Goal: Information Seeking & Learning: Understand process/instructions

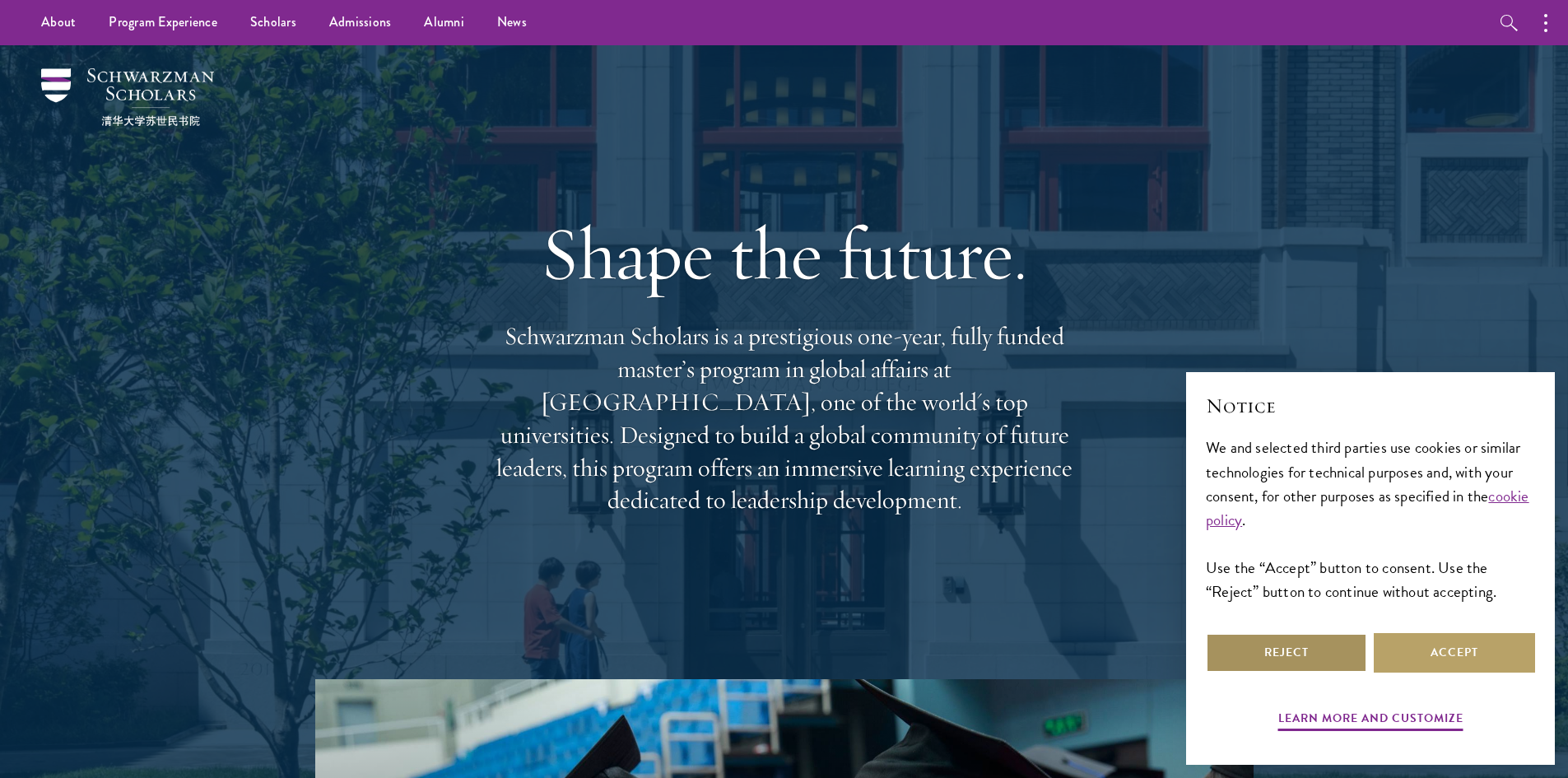
click at [1297, 652] on button "Reject" at bounding box center [1287, 653] width 162 height 40
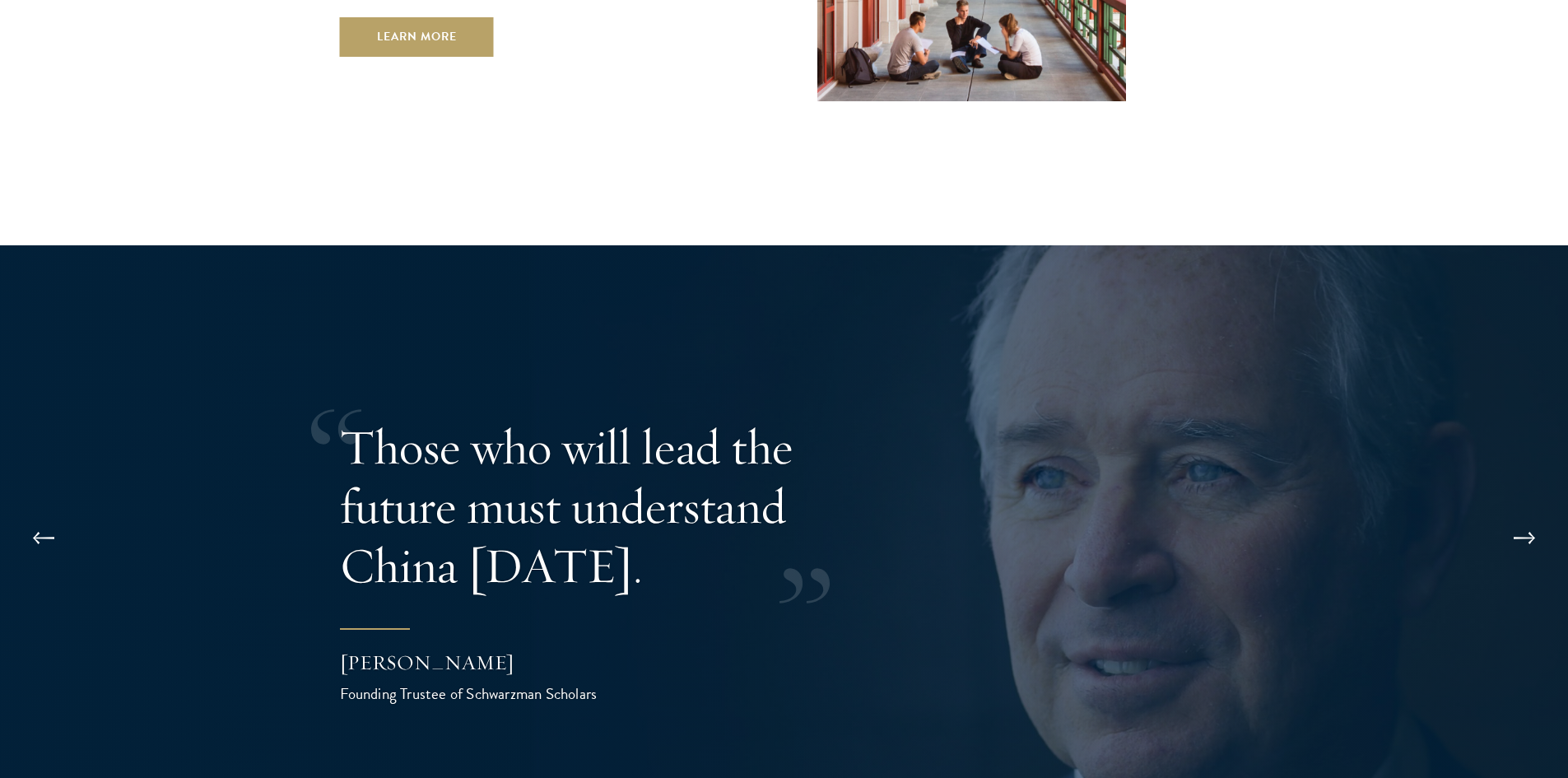
scroll to position [3292, 0]
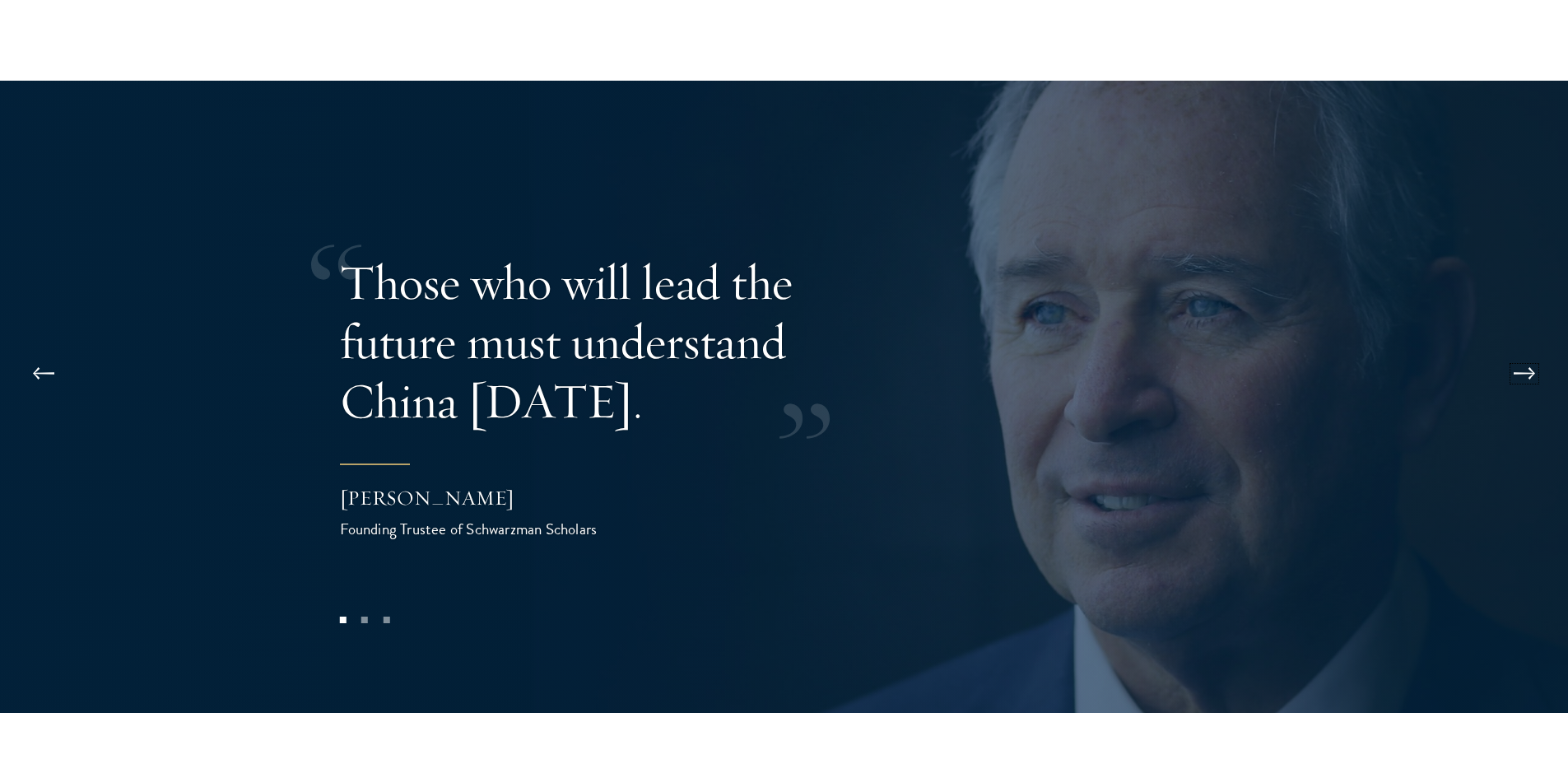
click at [1520, 350] on button at bounding box center [1524, 373] width 54 height 46
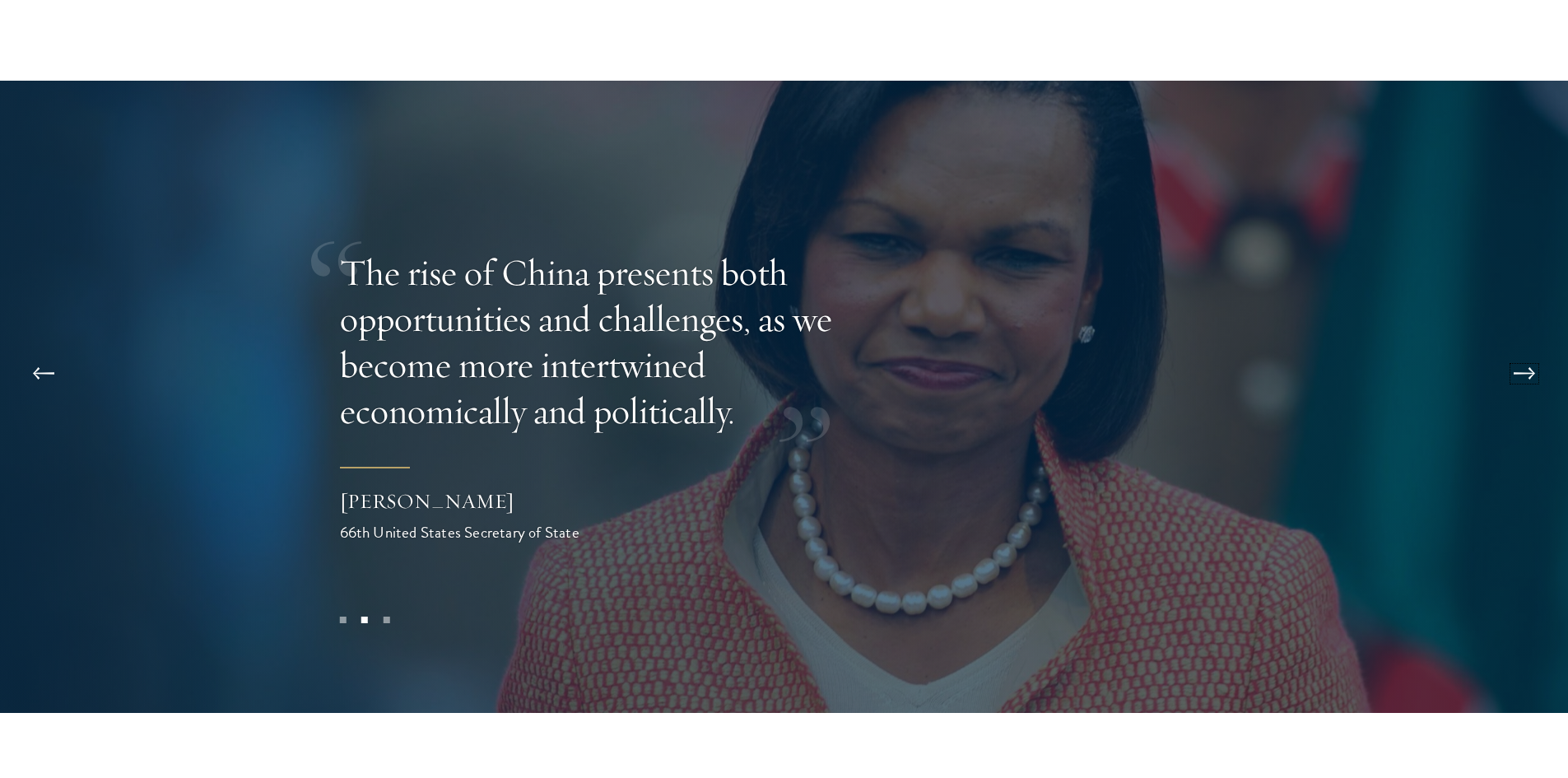
click at [1520, 350] on button at bounding box center [1524, 373] width 54 height 46
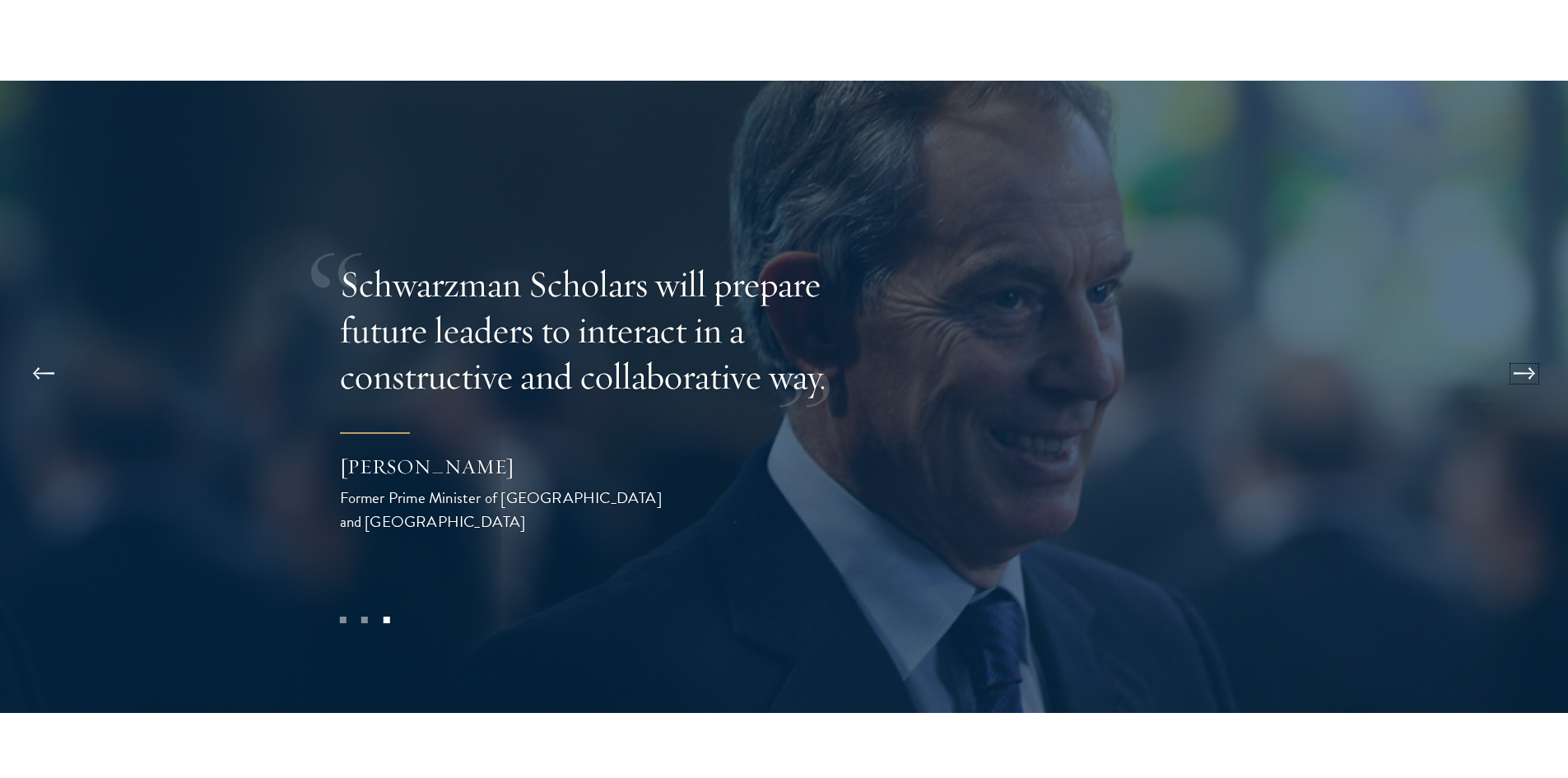
click at [1520, 350] on button at bounding box center [1524, 373] width 54 height 46
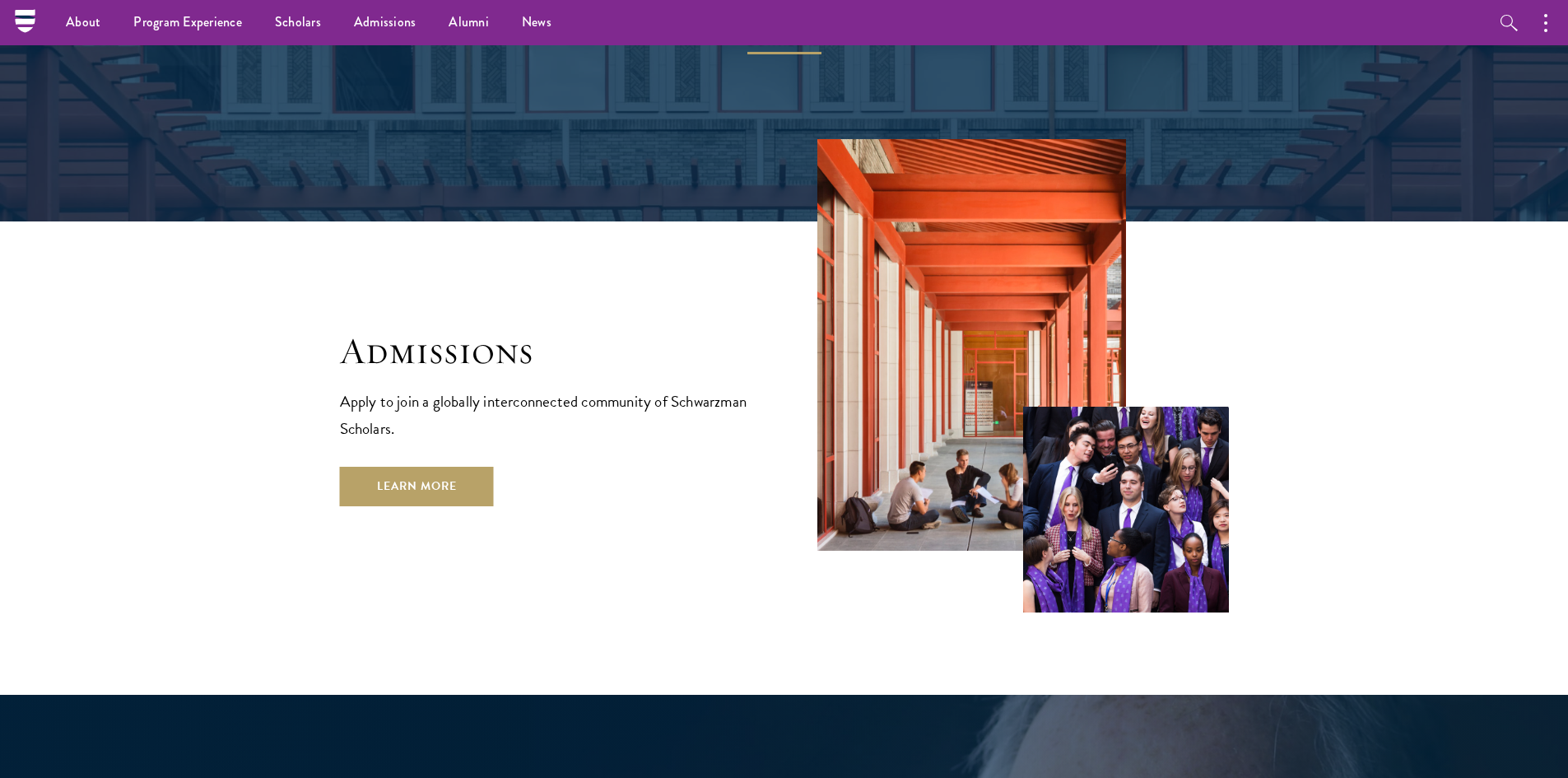
scroll to position [2184, 0]
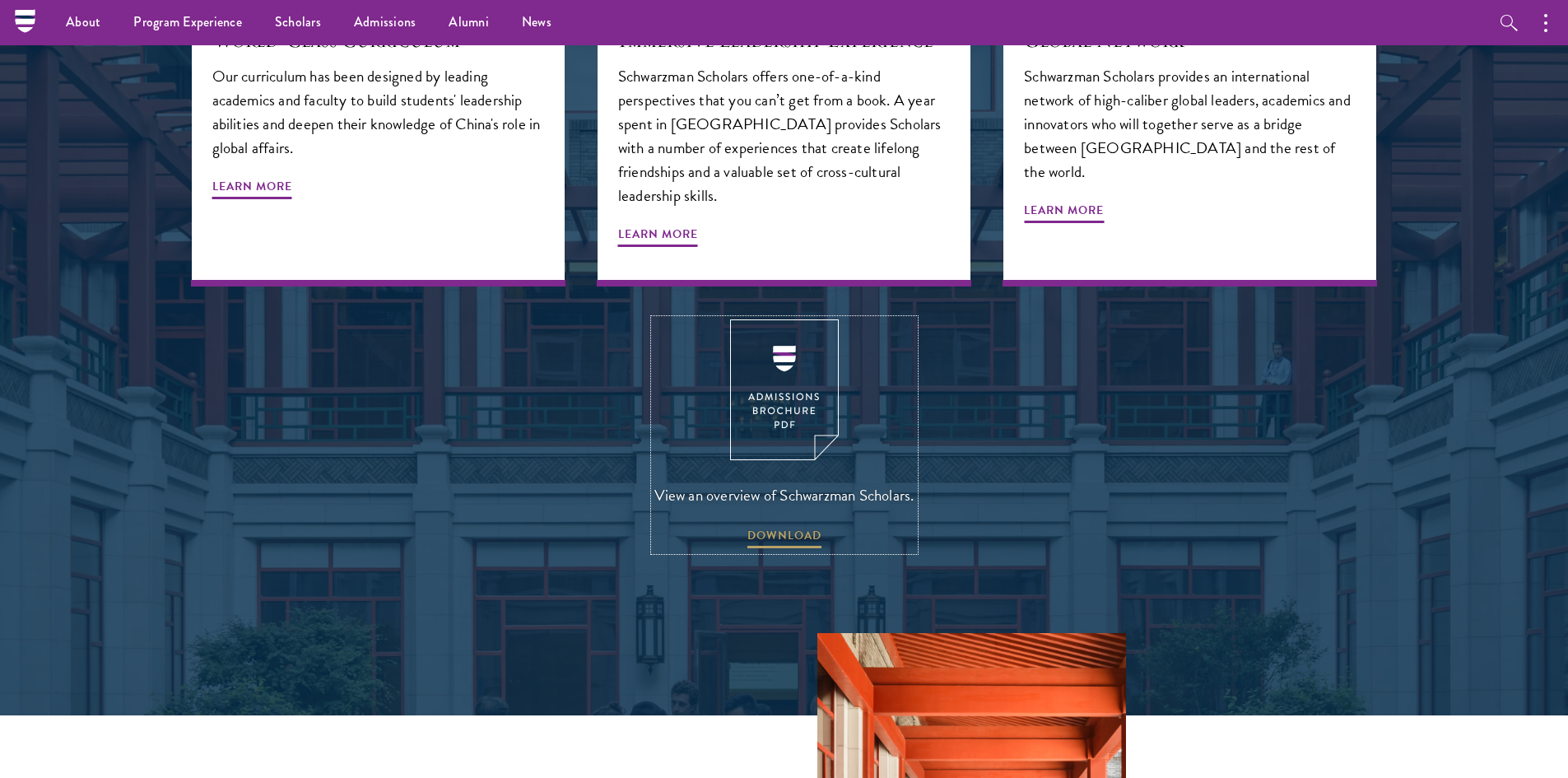
click at [784, 334] on img at bounding box center [784, 389] width 109 height 141
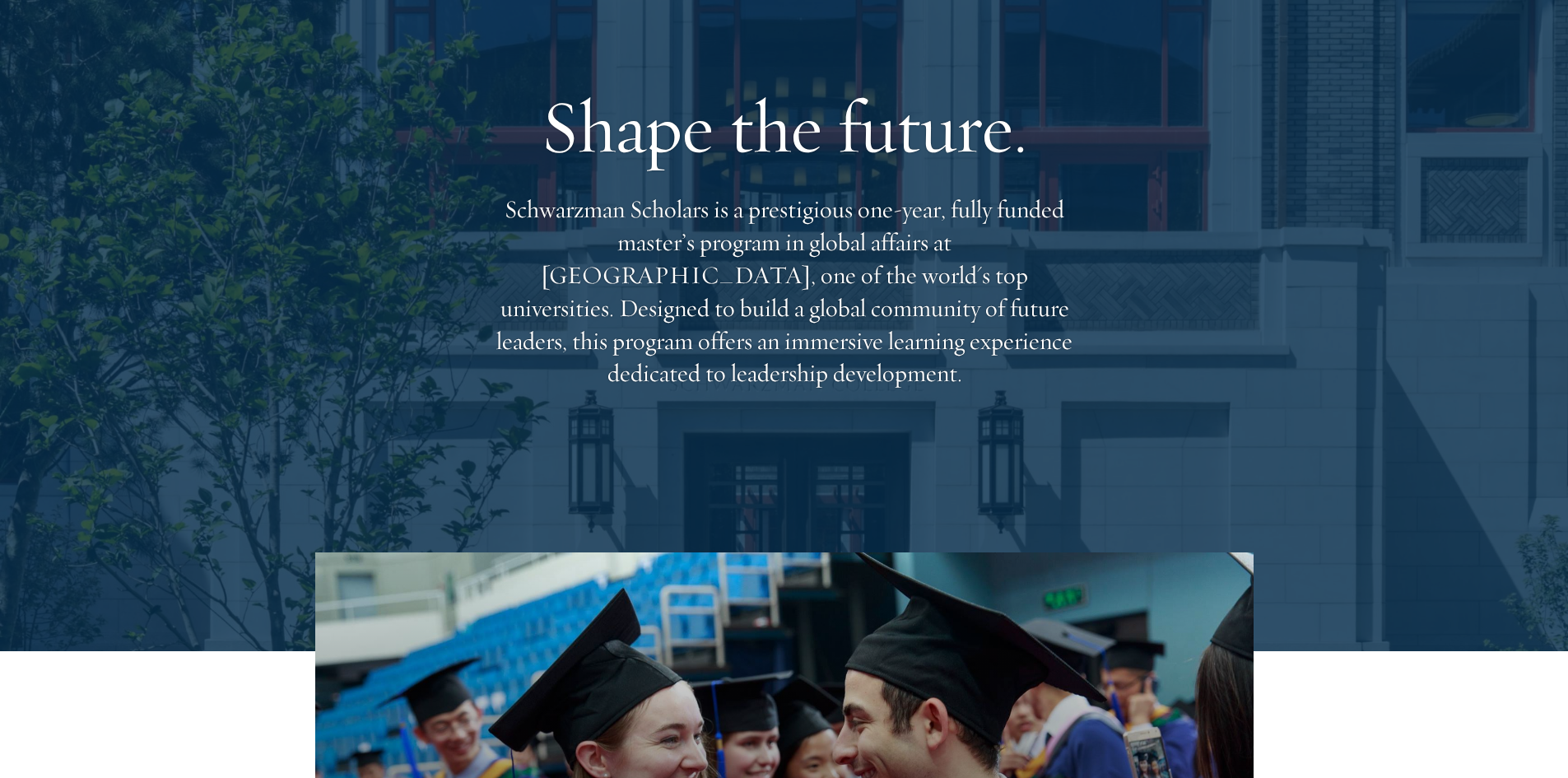
scroll to position [0, 0]
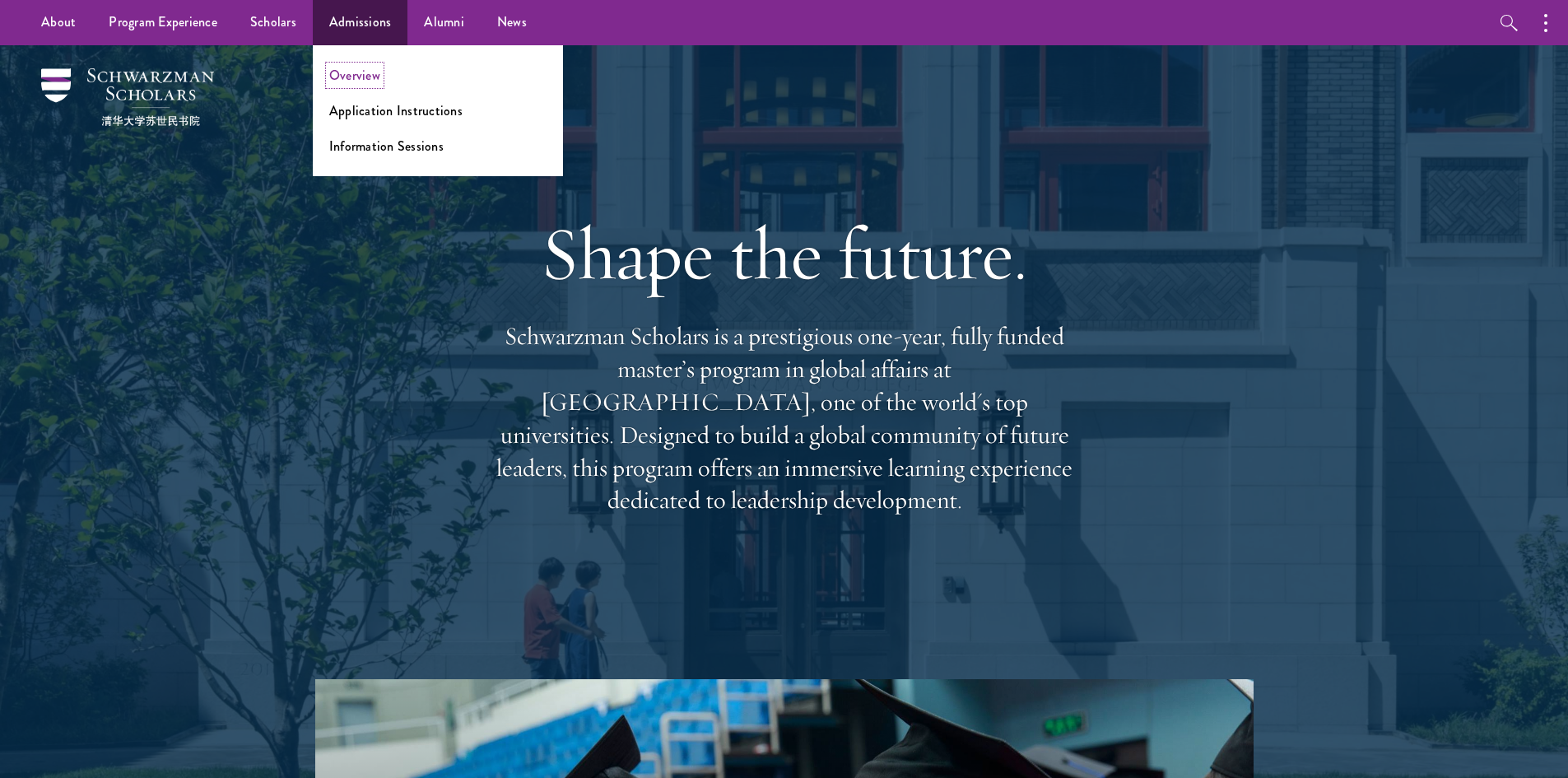
click at [356, 70] on link "Overview" at bounding box center [355, 75] width 51 height 19
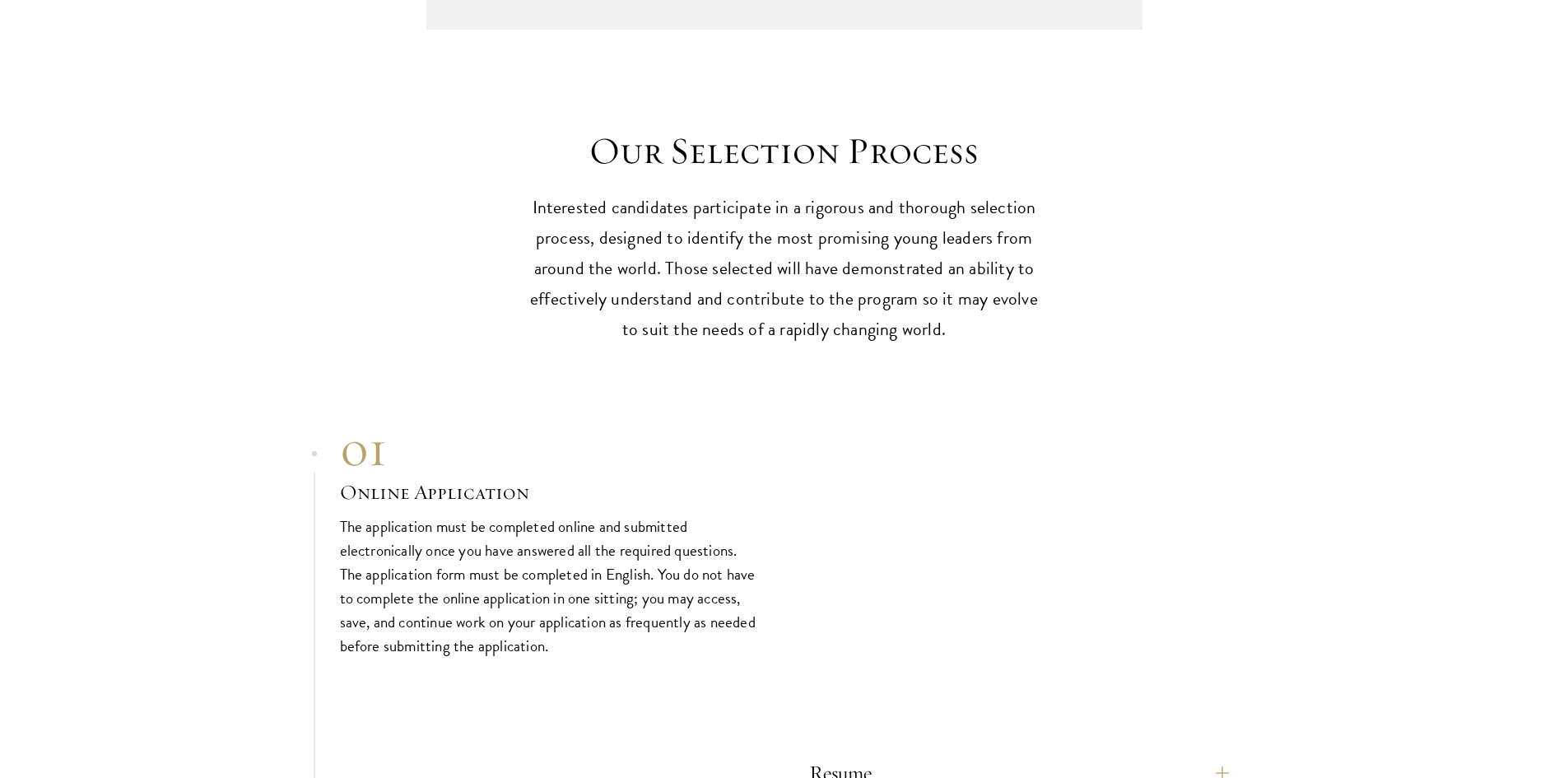
scroll to position [4938, 0]
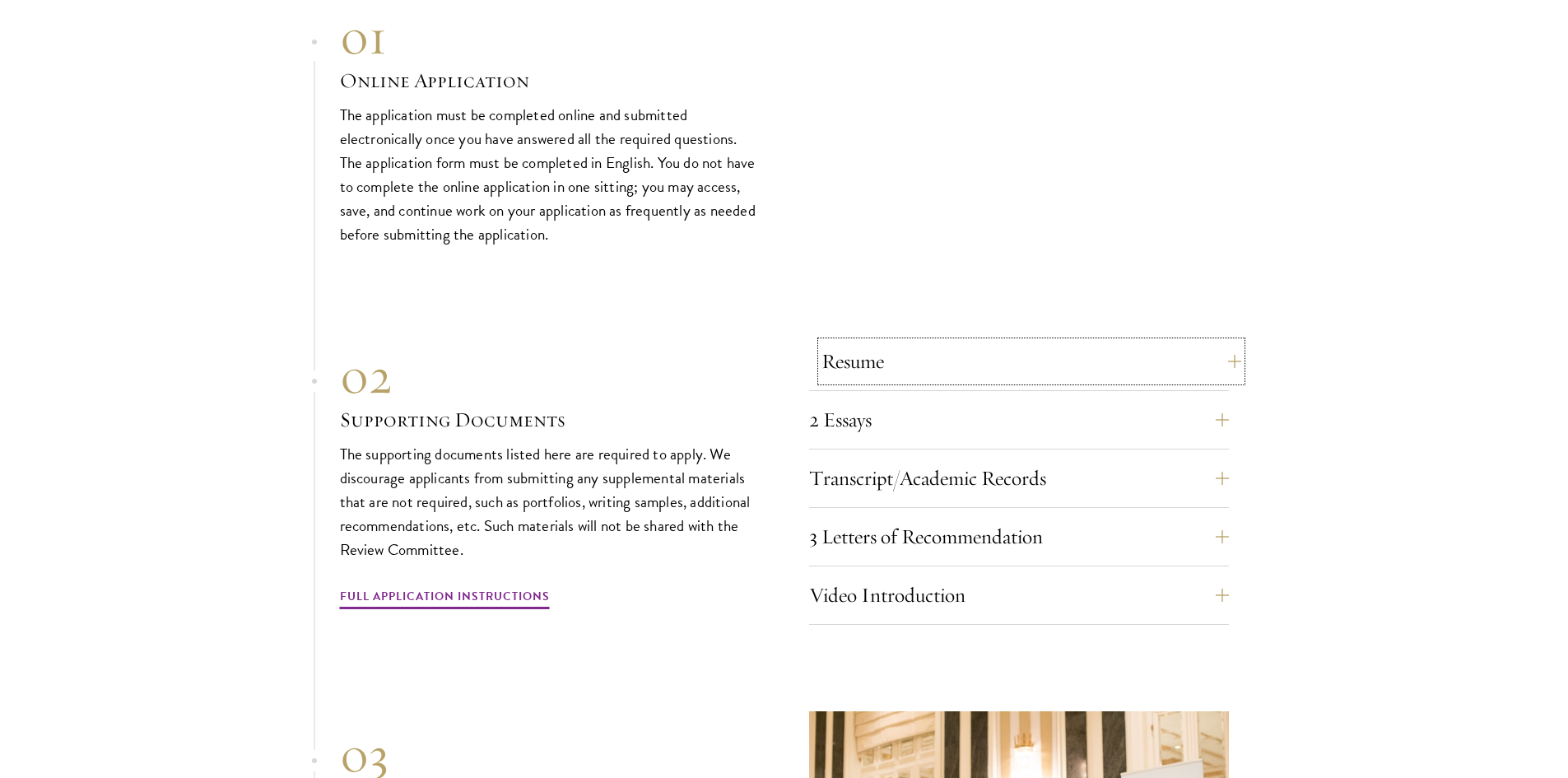
click at [853, 341] on button "Resume" at bounding box center [1031, 361] width 419 height 40
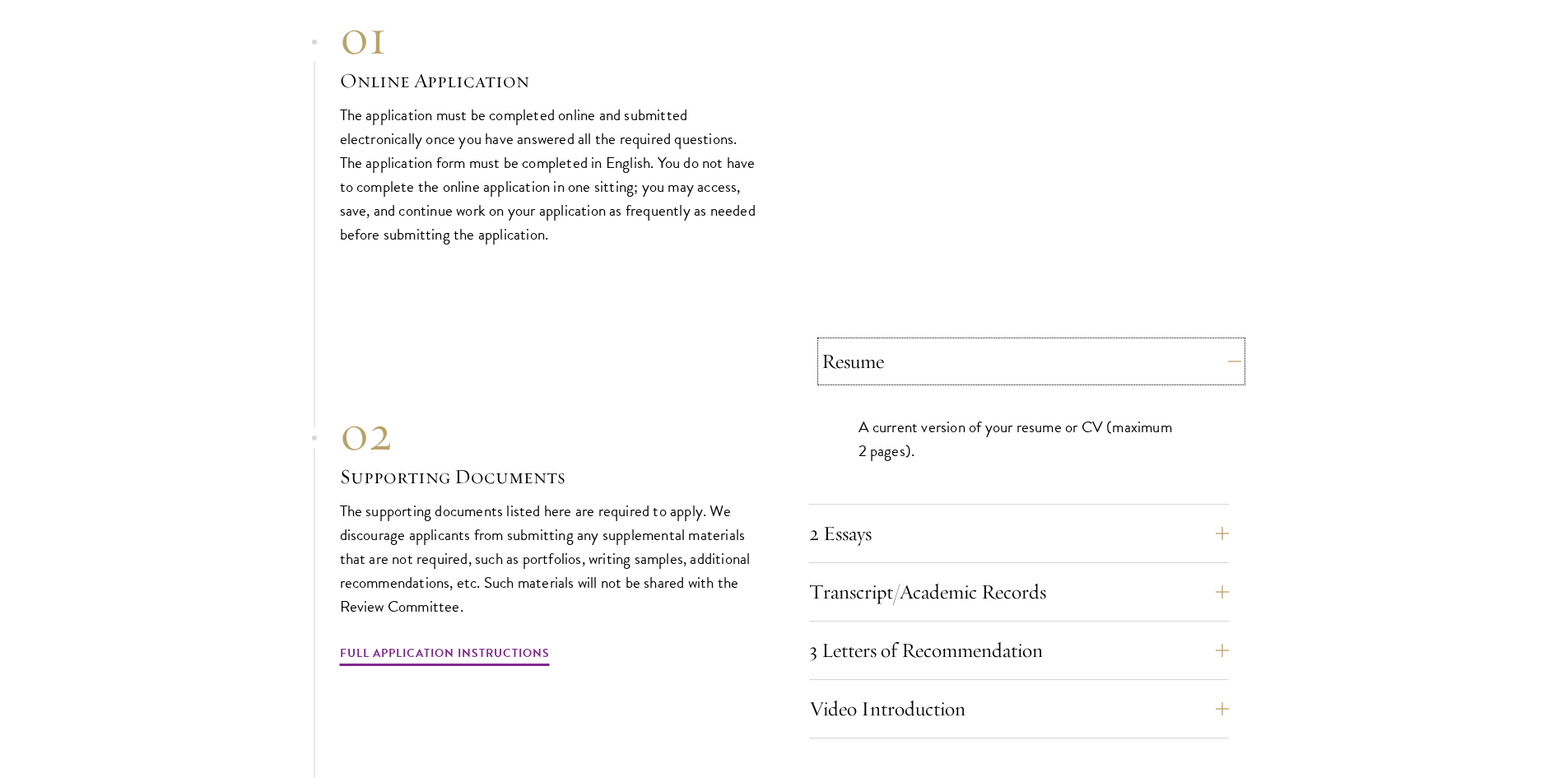
click at [853, 341] on button "Resume" at bounding box center [1031, 361] width 419 height 40
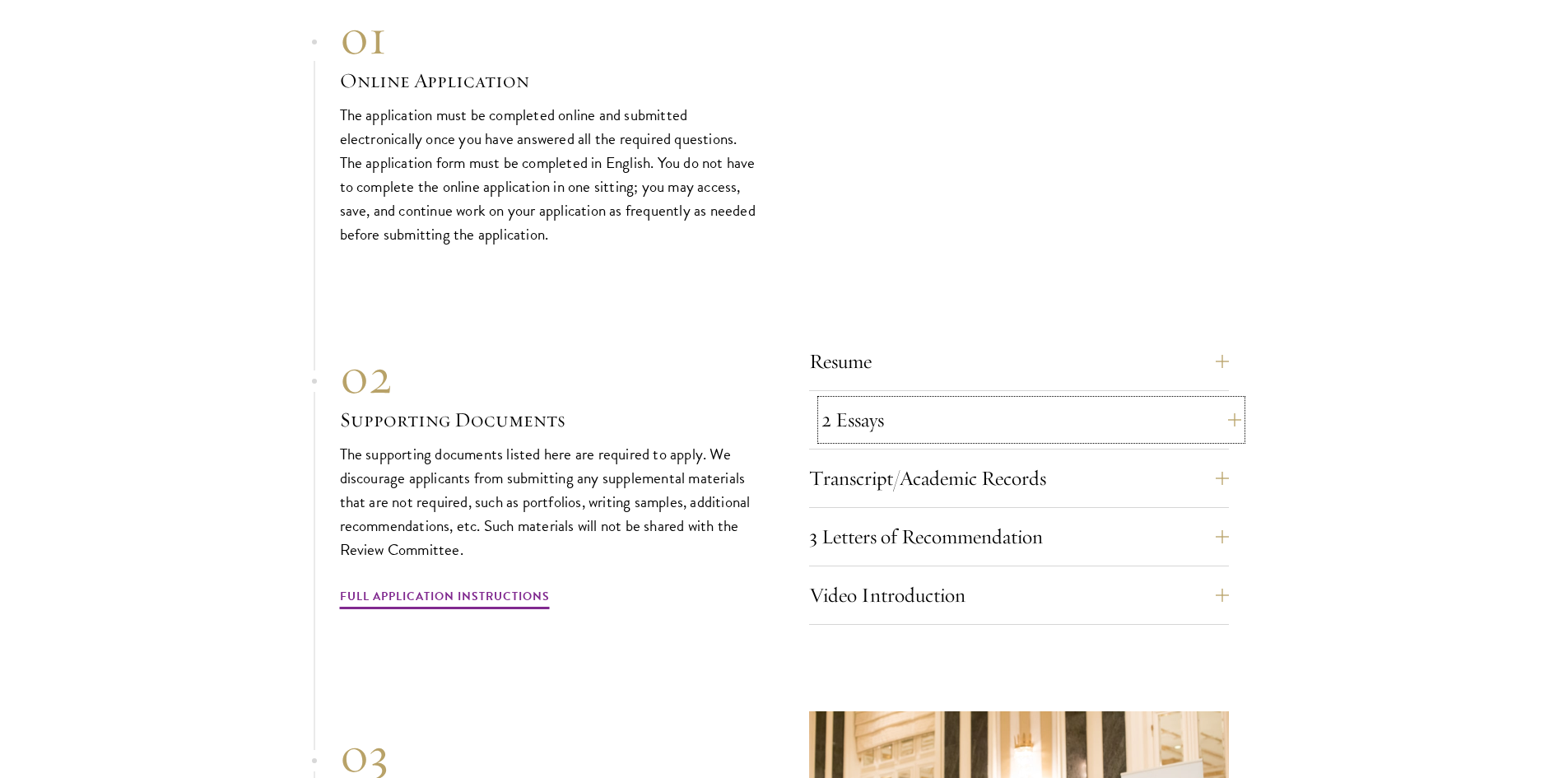
click at [855, 400] on button "2 Essays" at bounding box center [1031, 420] width 419 height 40
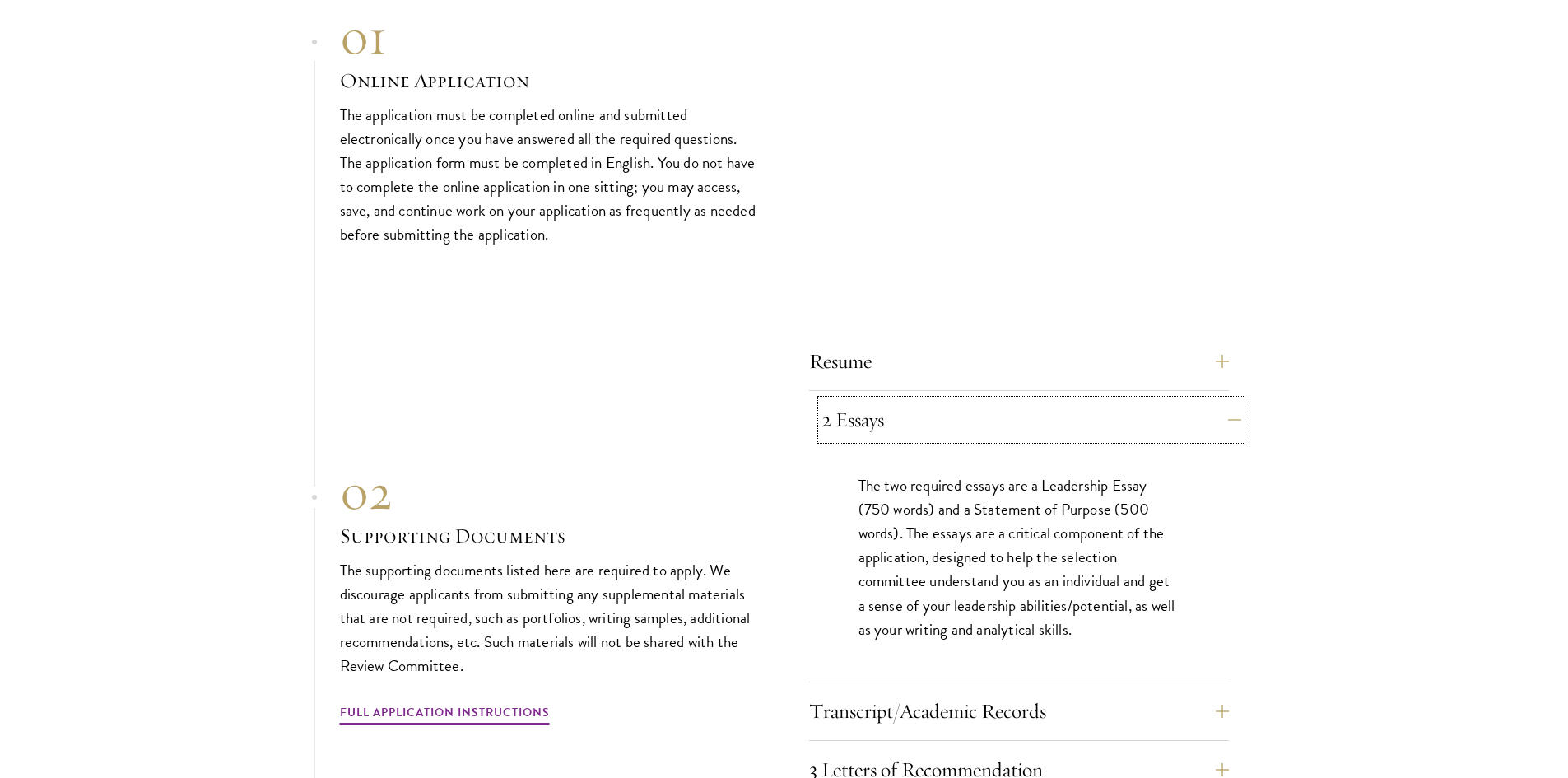
click at [855, 400] on button "2 Essays" at bounding box center [1031, 420] width 419 height 40
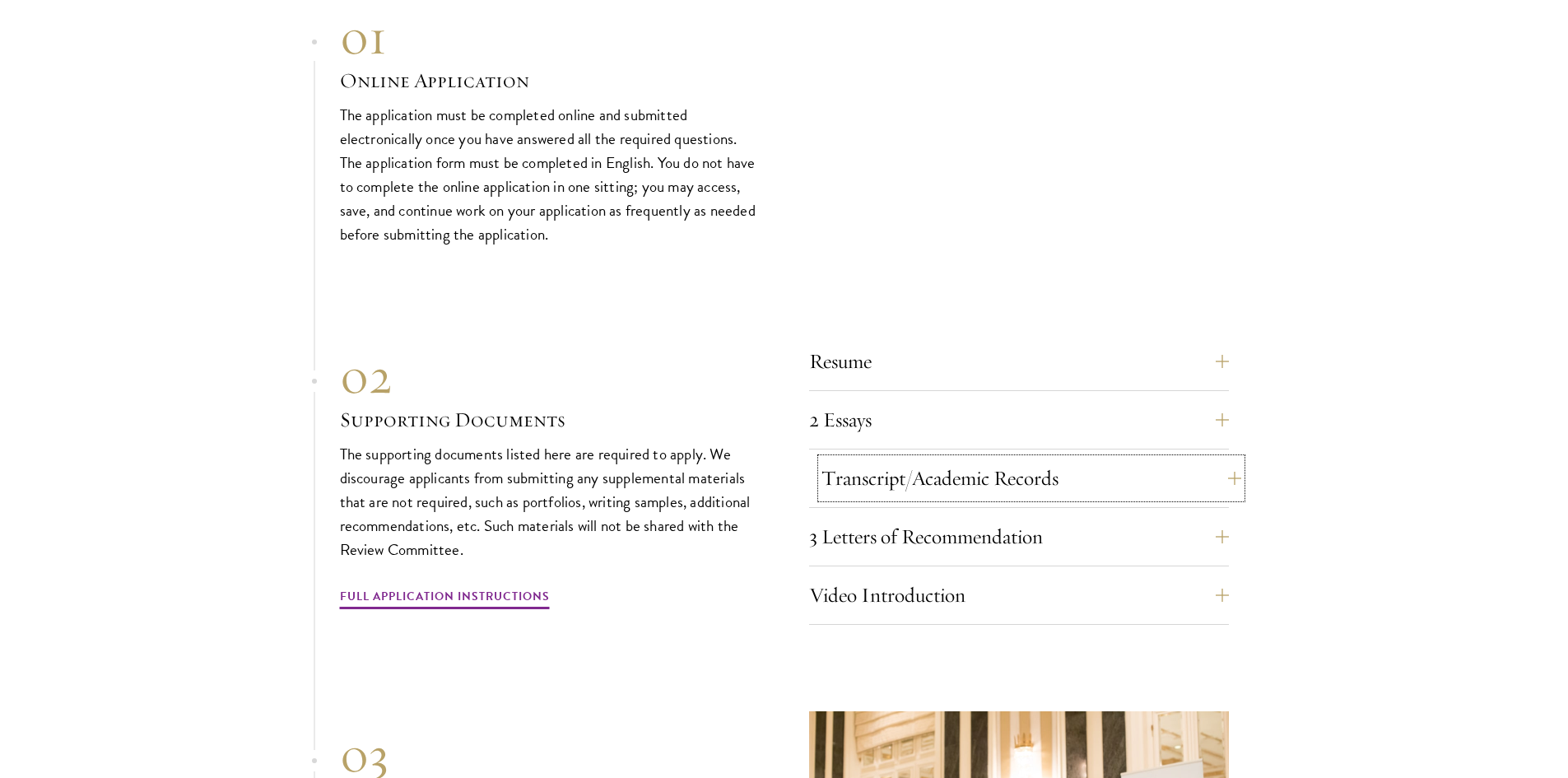
click at [865, 458] on button "Transcript/Academic Records" at bounding box center [1031, 478] width 419 height 40
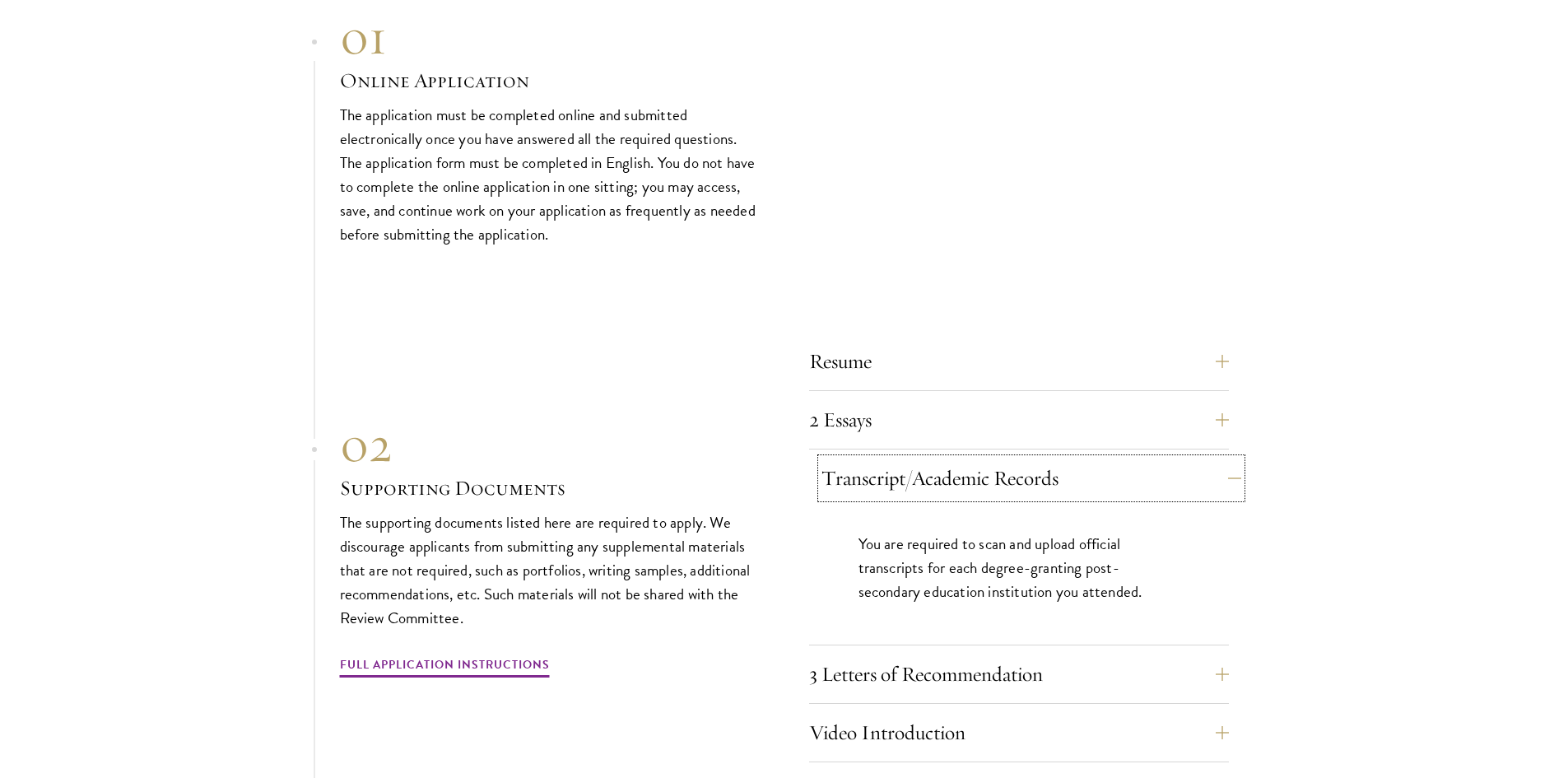
click at [865, 458] on button "Transcript/Academic Records" at bounding box center [1031, 478] width 419 height 40
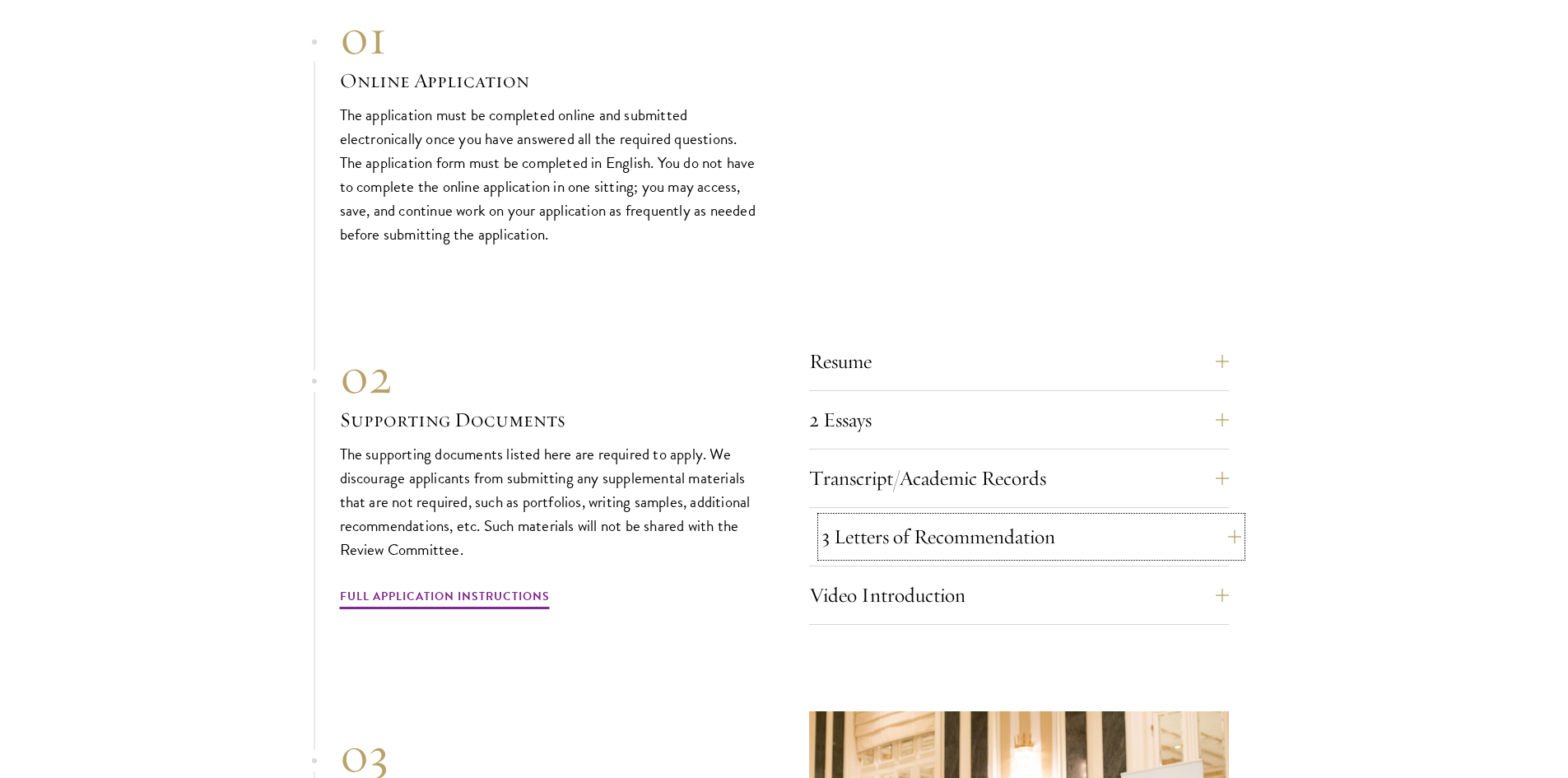
click at [880, 517] on button "3 Letters of Recommendation" at bounding box center [1031, 537] width 419 height 40
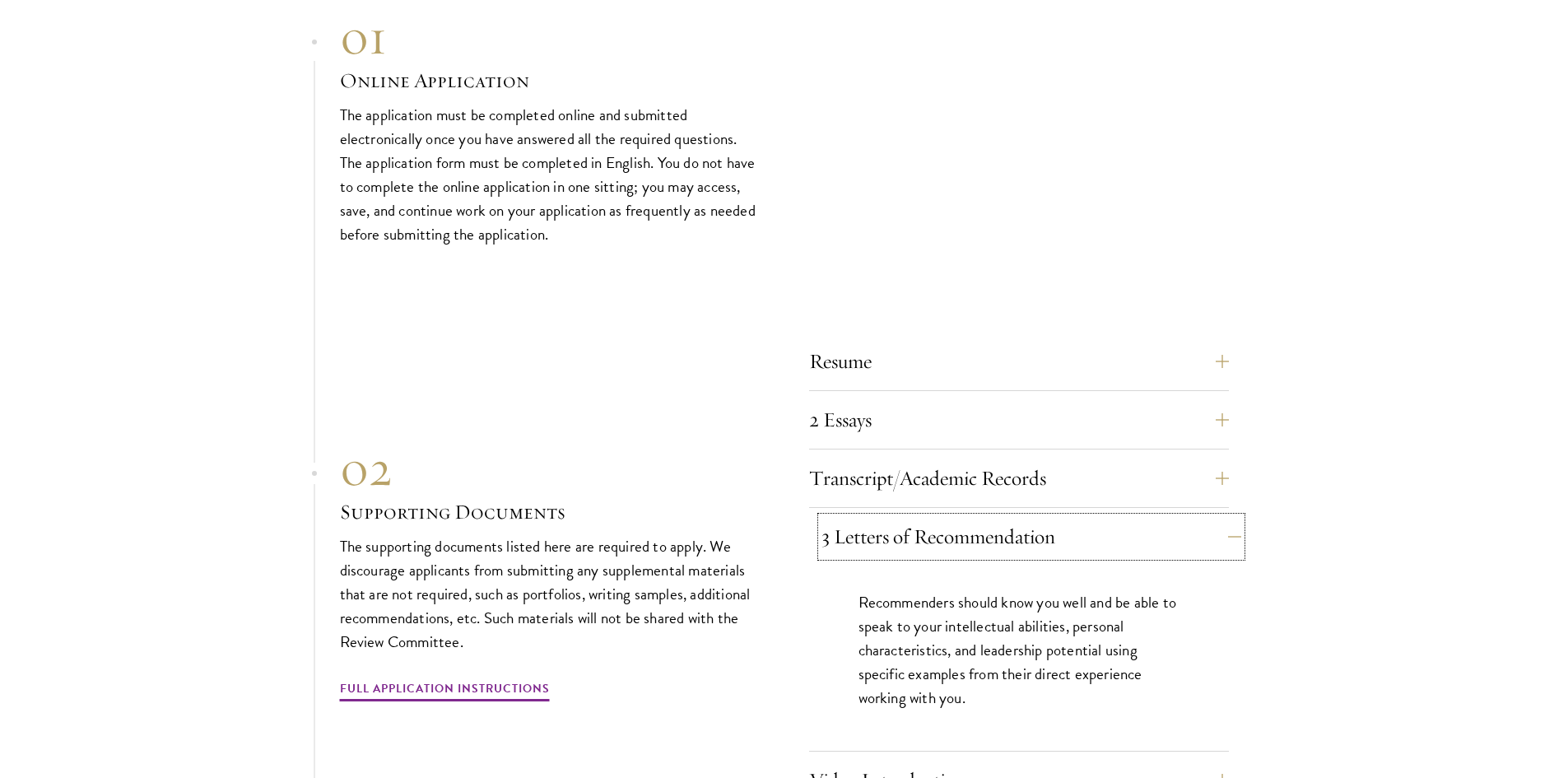
scroll to position [5102, 0]
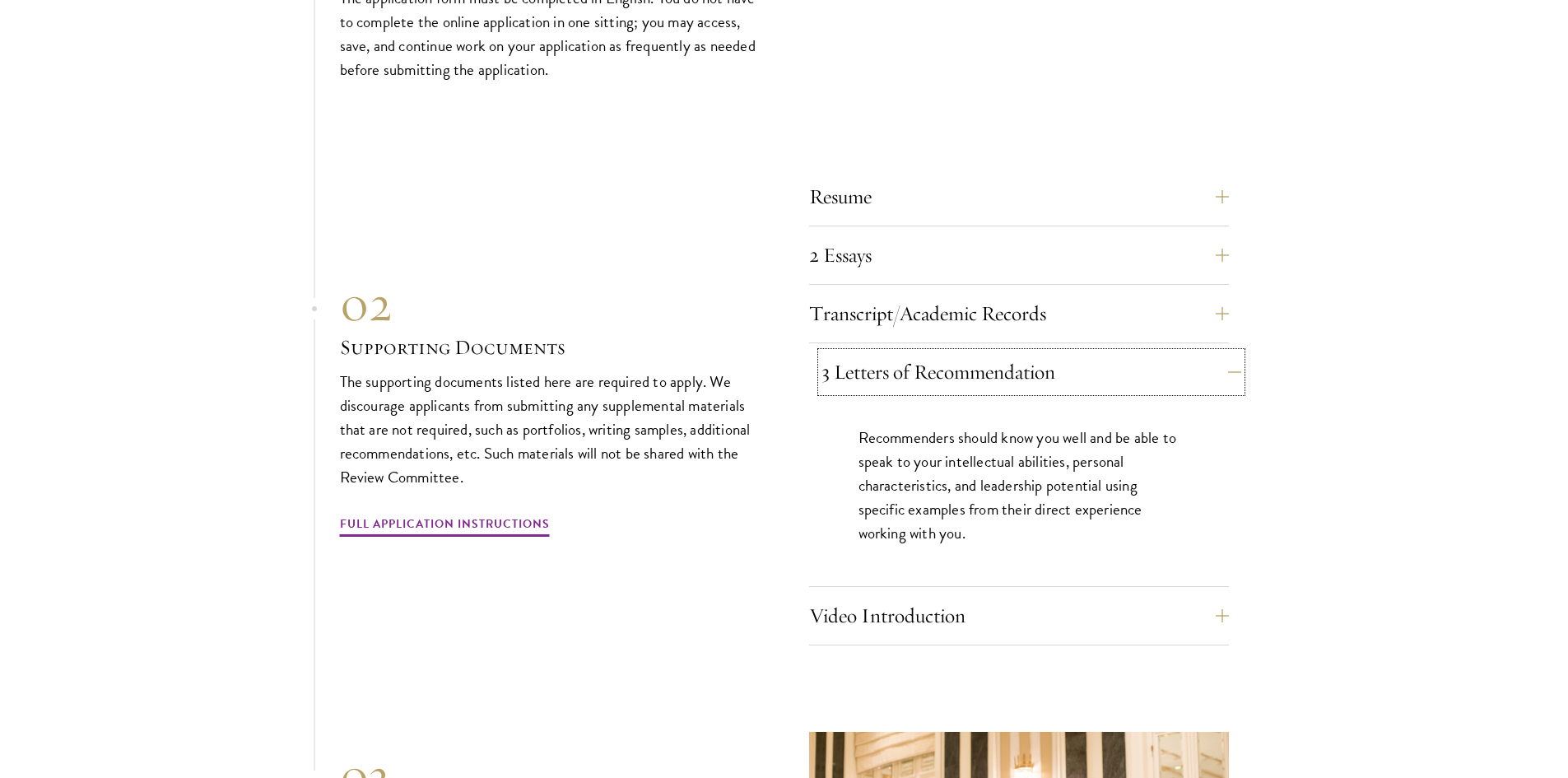
click at [1114, 352] on button "3 Letters of Recommendation" at bounding box center [1031, 372] width 419 height 40
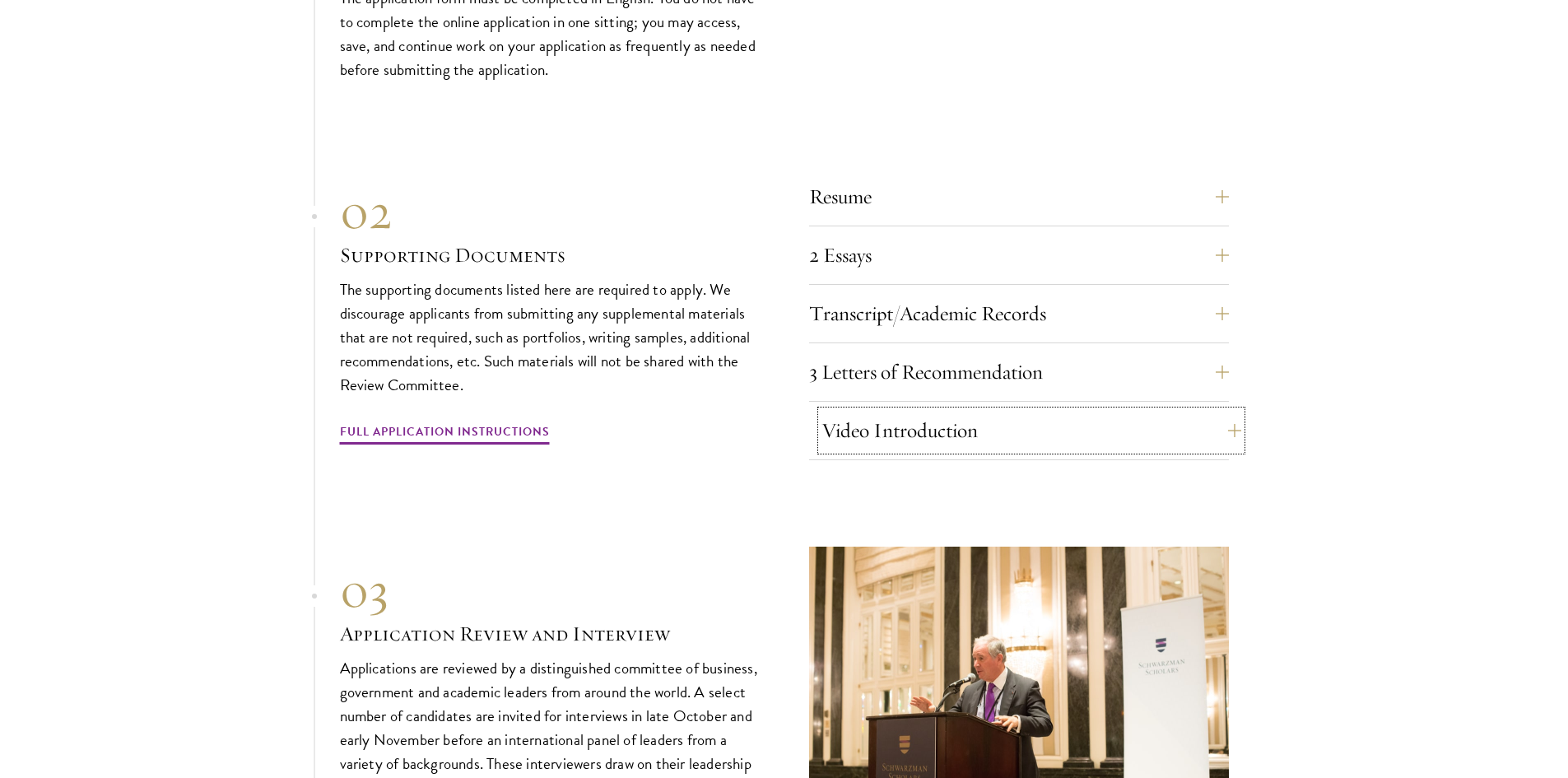
click at [1114, 410] on button "Video Introduction" at bounding box center [1031, 430] width 419 height 40
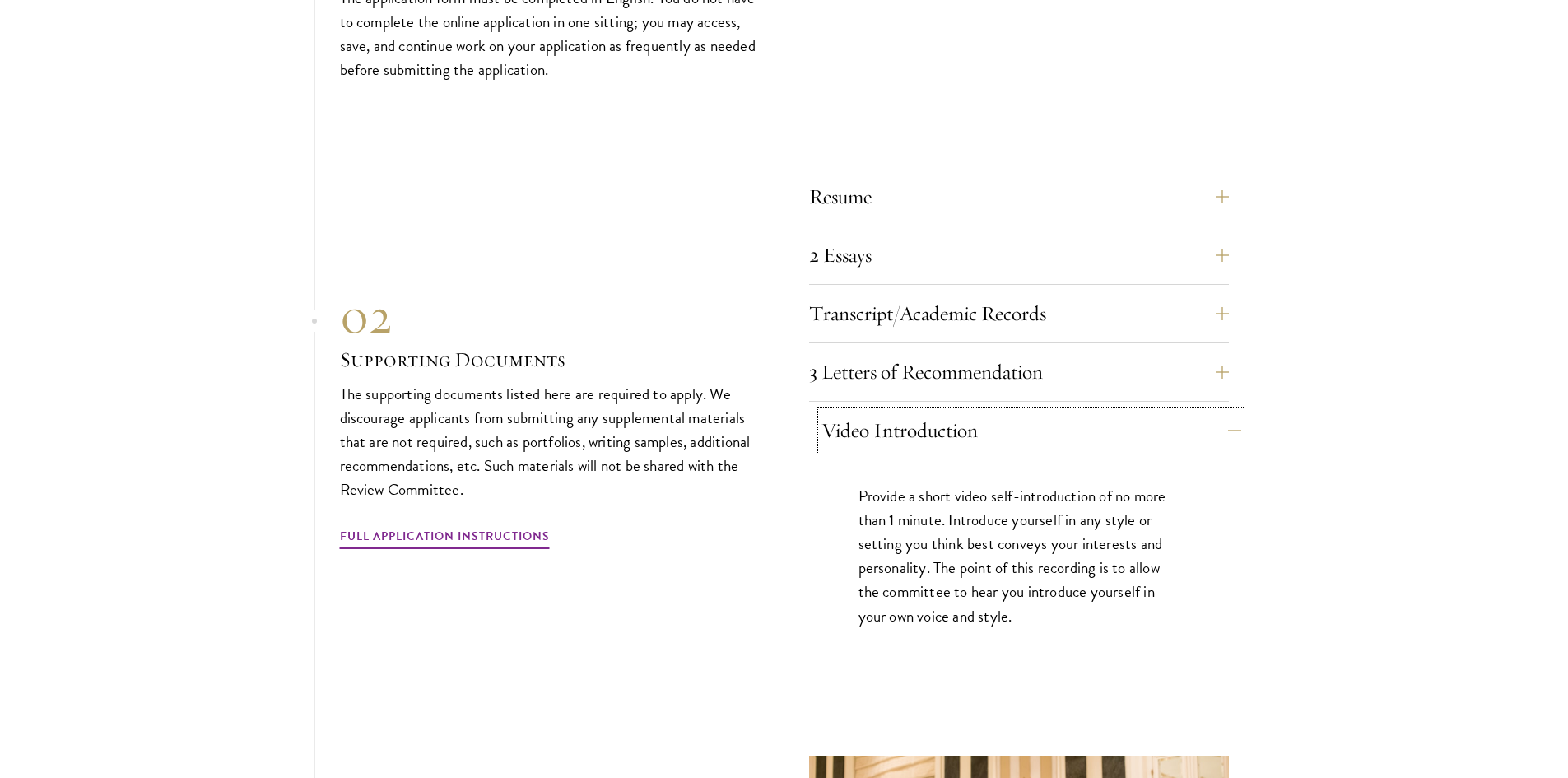
click at [1114, 410] on button "Video Introduction" at bounding box center [1031, 430] width 419 height 40
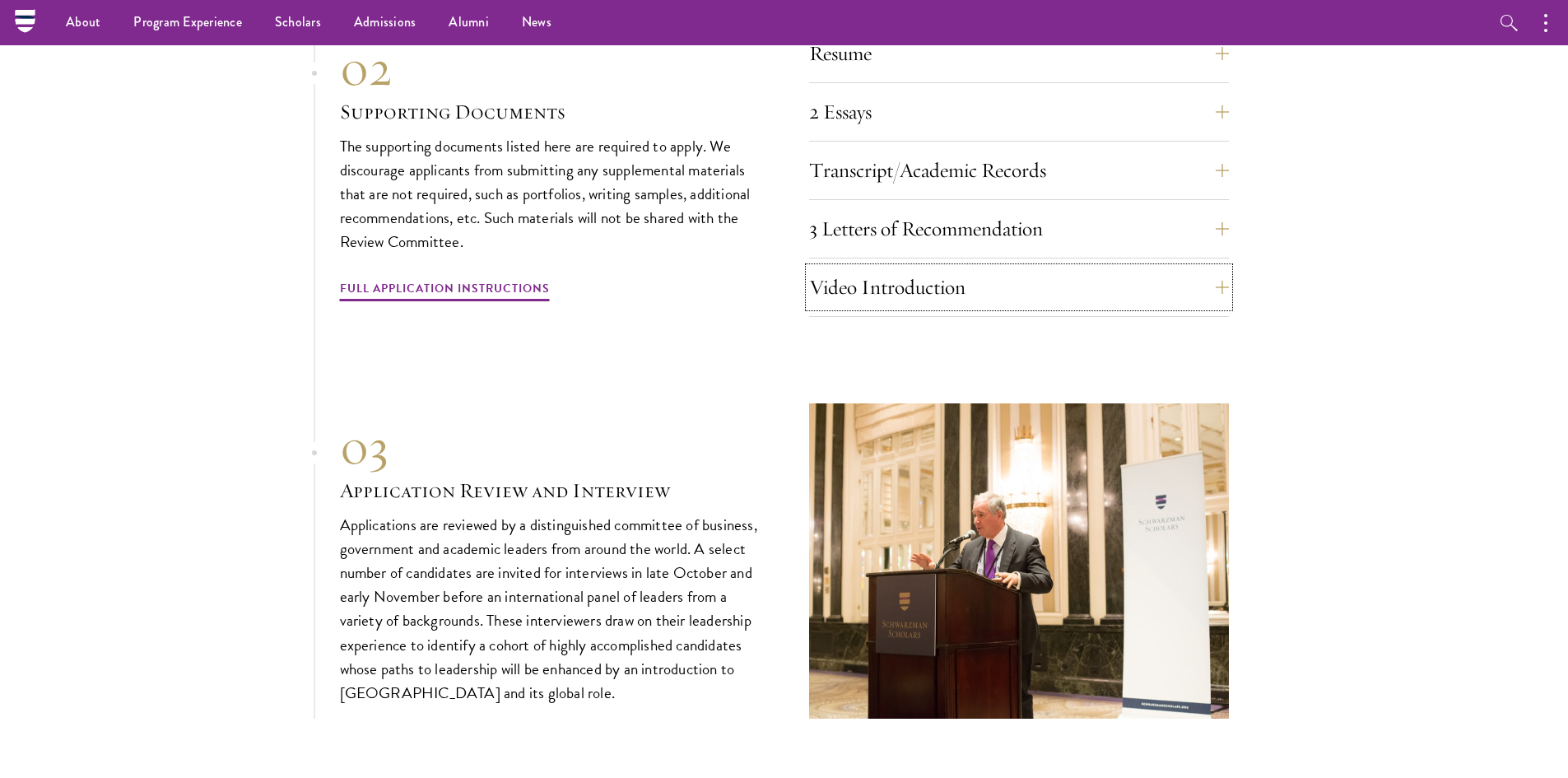
scroll to position [4998, 0]
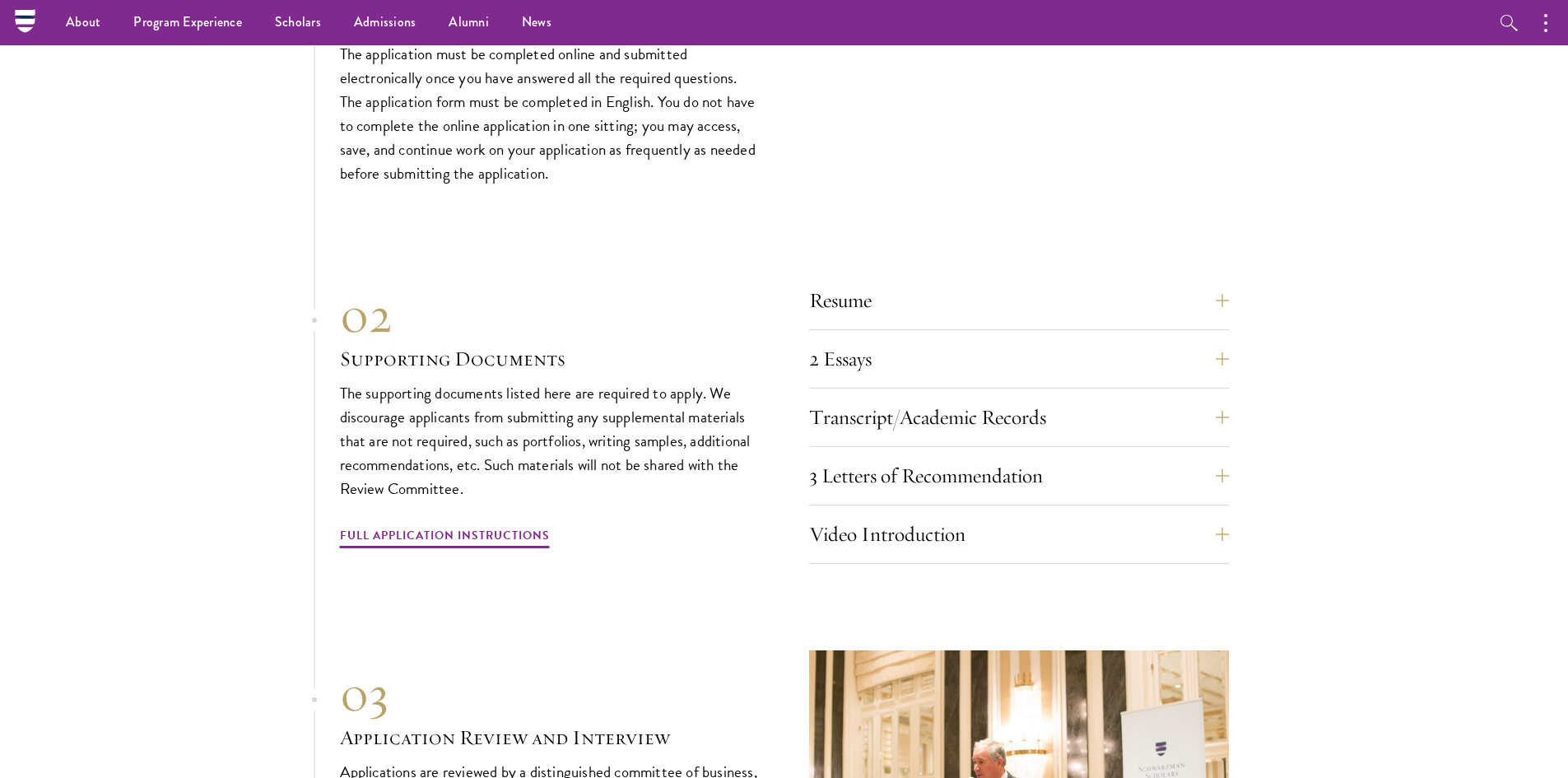
click at [668, 286] on div "02" at bounding box center [549, 315] width 419 height 59
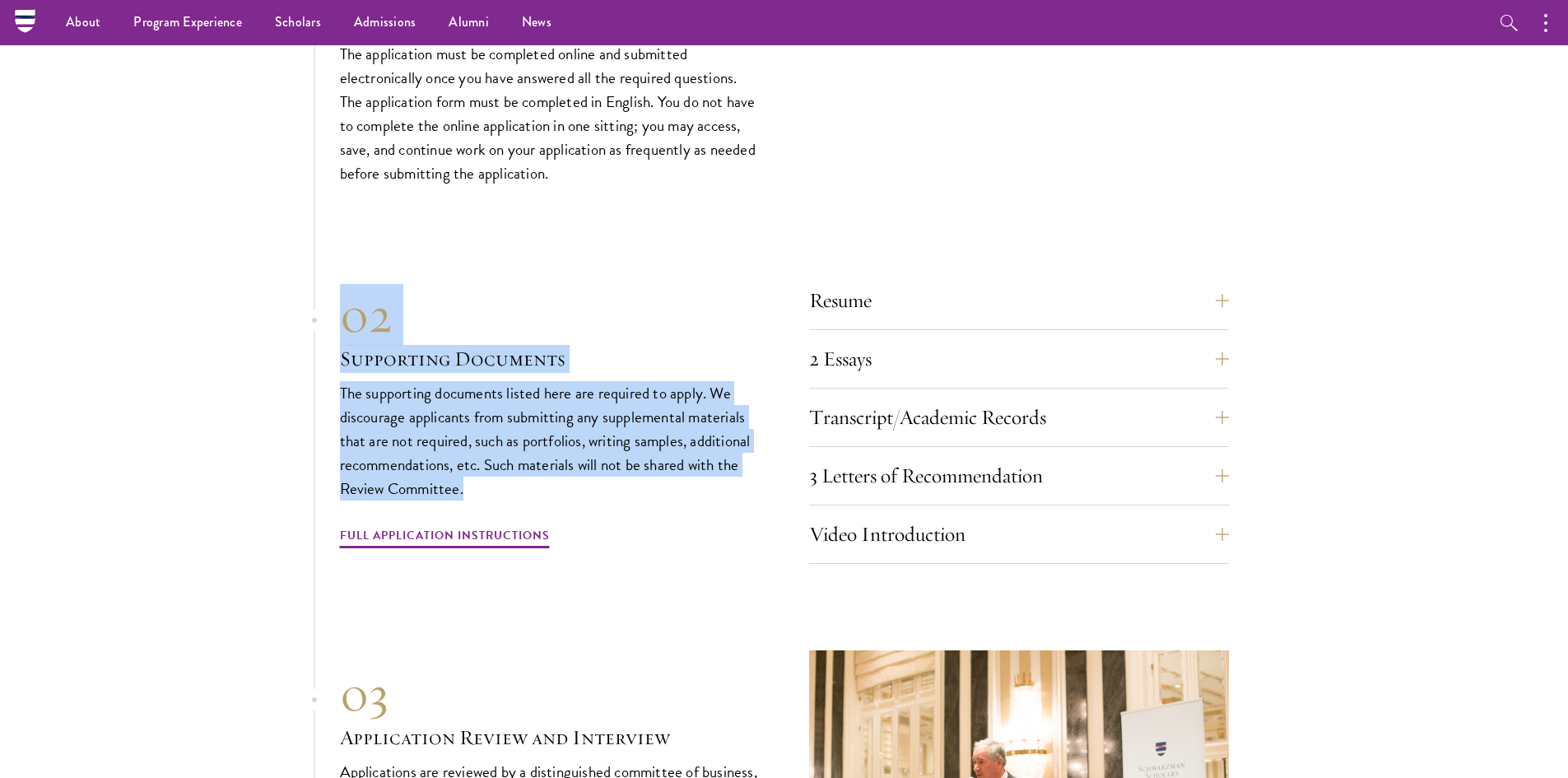
drag, startPoint x: 717, startPoint y: 459, endPoint x: 331, endPoint y: 284, distance: 423.8
click at [331, 284] on section "01 Online Application 01 Online Application The application must be completed o…" at bounding box center [784, 456] width 1568 height 1019
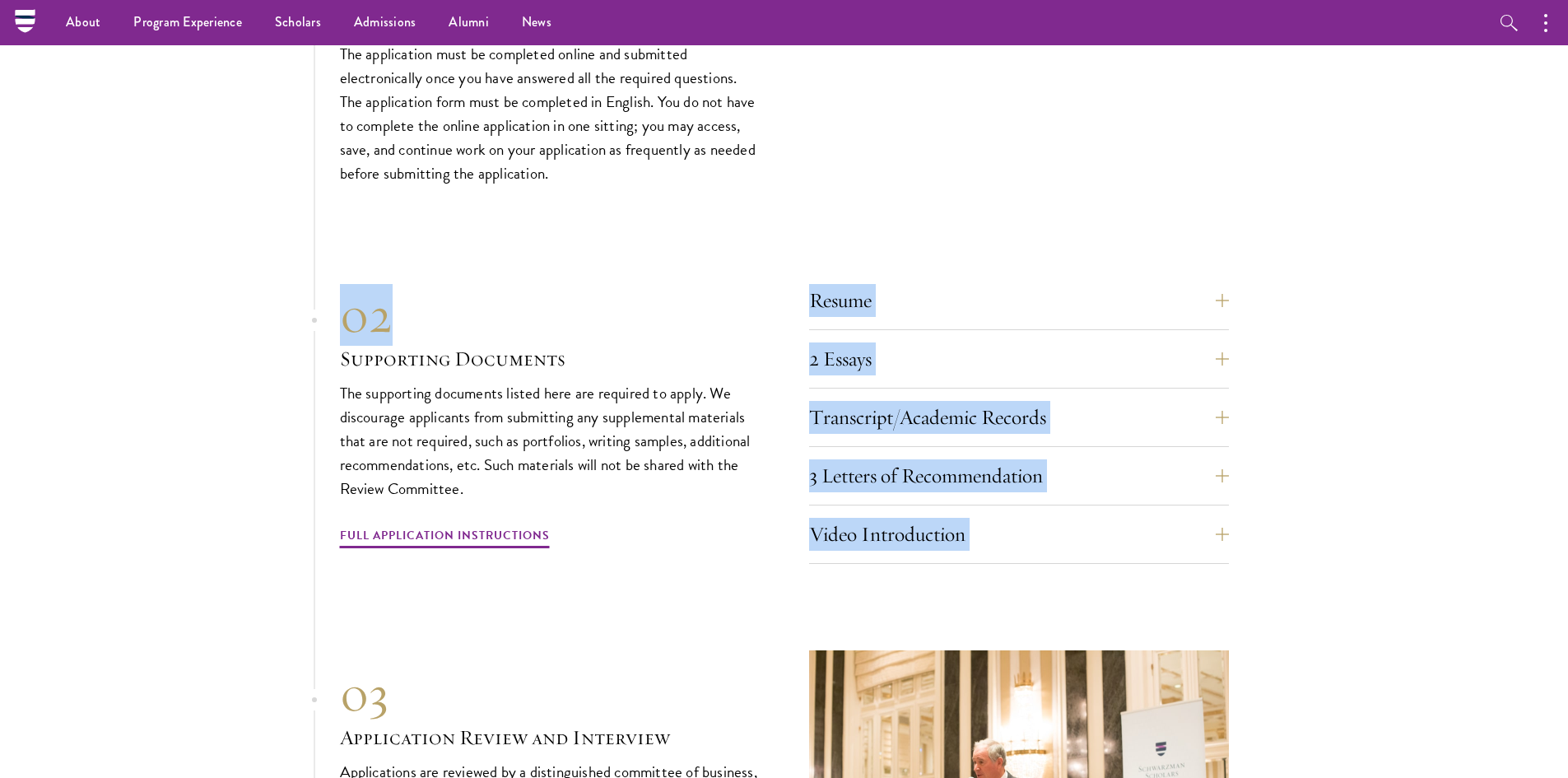
drag, startPoint x: 331, startPoint y: 284, endPoint x: 805, endPoint y: 268, distance: 474.3
click at [805, 268] on section "01 Online Application 01 Online Application The application must be completed o…" at bounding box center [784, 456] width 1568 height 1019
click at [672, 309] on div "02" at bounding box center [549, 315] width 419 height 59
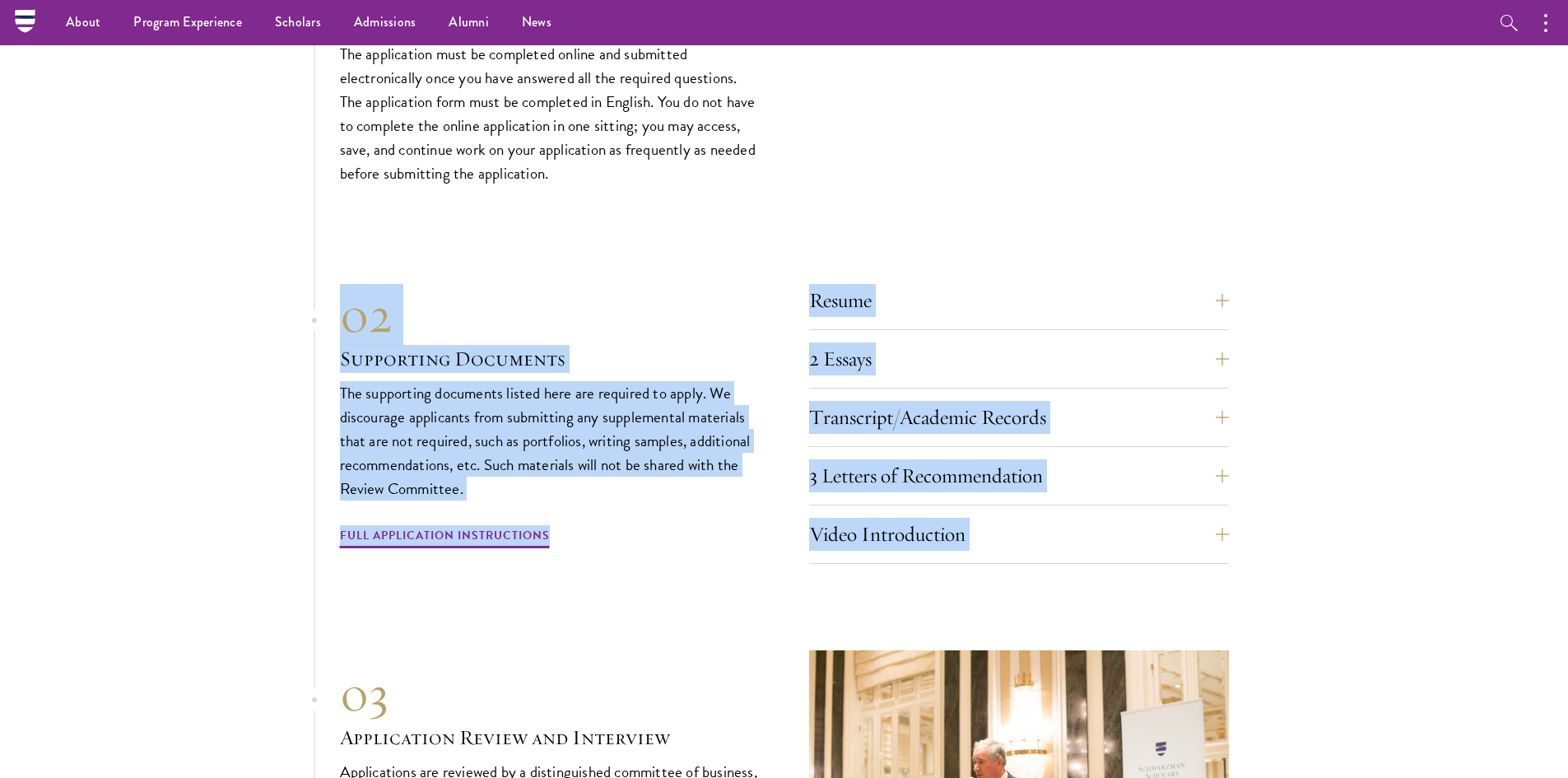
drag, startPoint x: 1049, startPoint y: 546, endPoint x: 732, endPoint y: 238, distance: 442.0
click at [789, 251] on div "01 Online Application 01 Online Application The application must be completed o…" at bounding box center [784, 456] width 889 height 1019
click at [732, 238] on div "01 Online Application 01 Online Application The application must be completed o…" at bounding box center [784, 456] width 889 height 1019
drag, startPoint x: 1029, startPoint y: 543, endPoint x: 794, endPoint y: 258, distance: 369.4
click at [794, 258] on div "01 Online Application 01 Online Application The application must be completed o…" at bounding box center [784, 456] width 889 height 1019
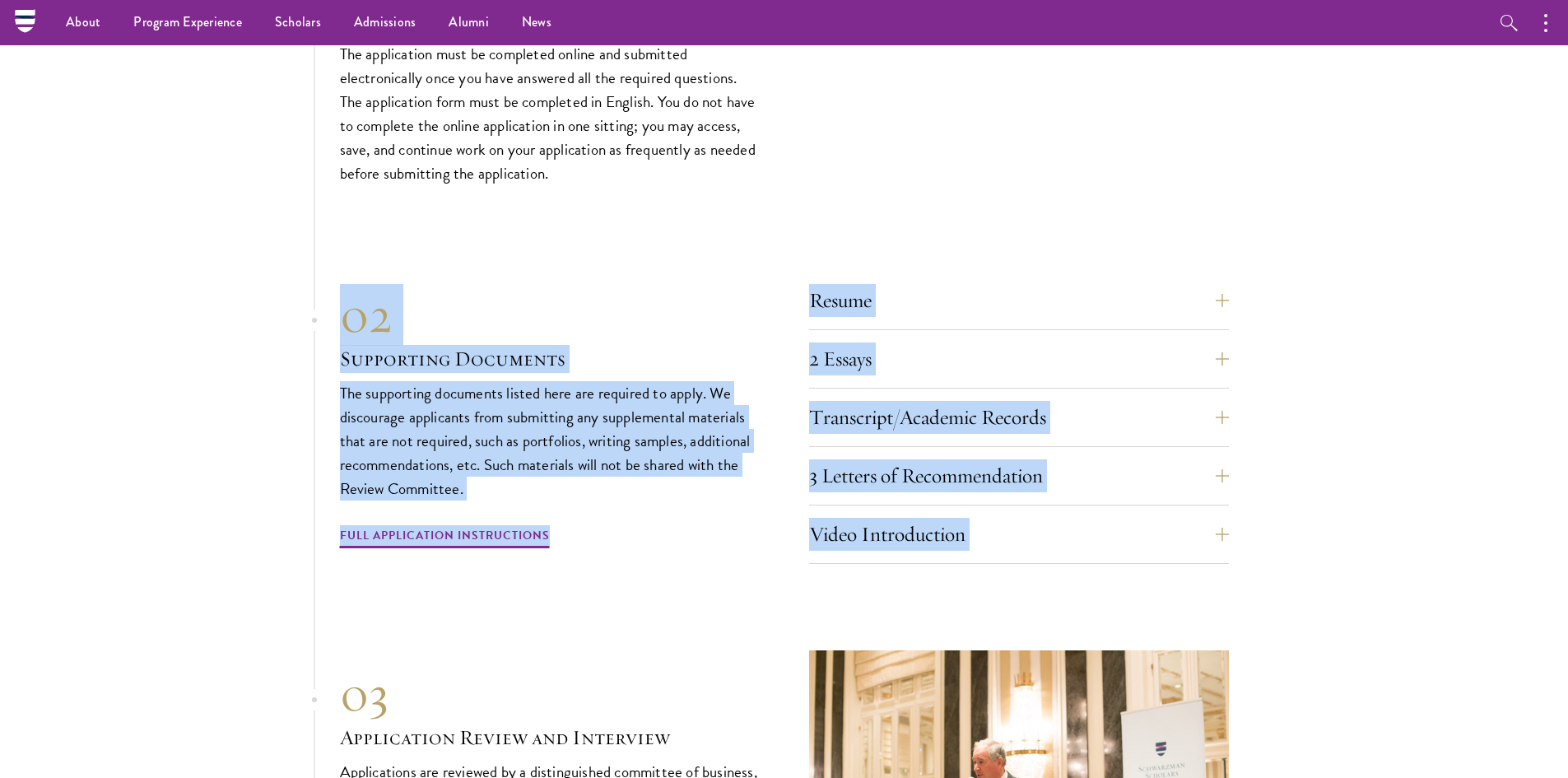
click at [779, 236] on div "01 Online Application 01 Online Application The application must be completed o…" at bounding box center [784, 456] width 889 height 1019
drag, startPoint x: 1024, startPoint y: 556, endPoint x: 795, endPoint y: 254, distance: 379.0
click at [795, 254] on div "01 Online Application 01 Online Application The application must be completed o…" at bounding box center [784, 456] width 889 height 1019
click at [795, 271] on div "Resume A current version of your resume or CV (maximum 2 pages). 2 Essays The t…" at bounding box center [784, 418] width 889 height 292
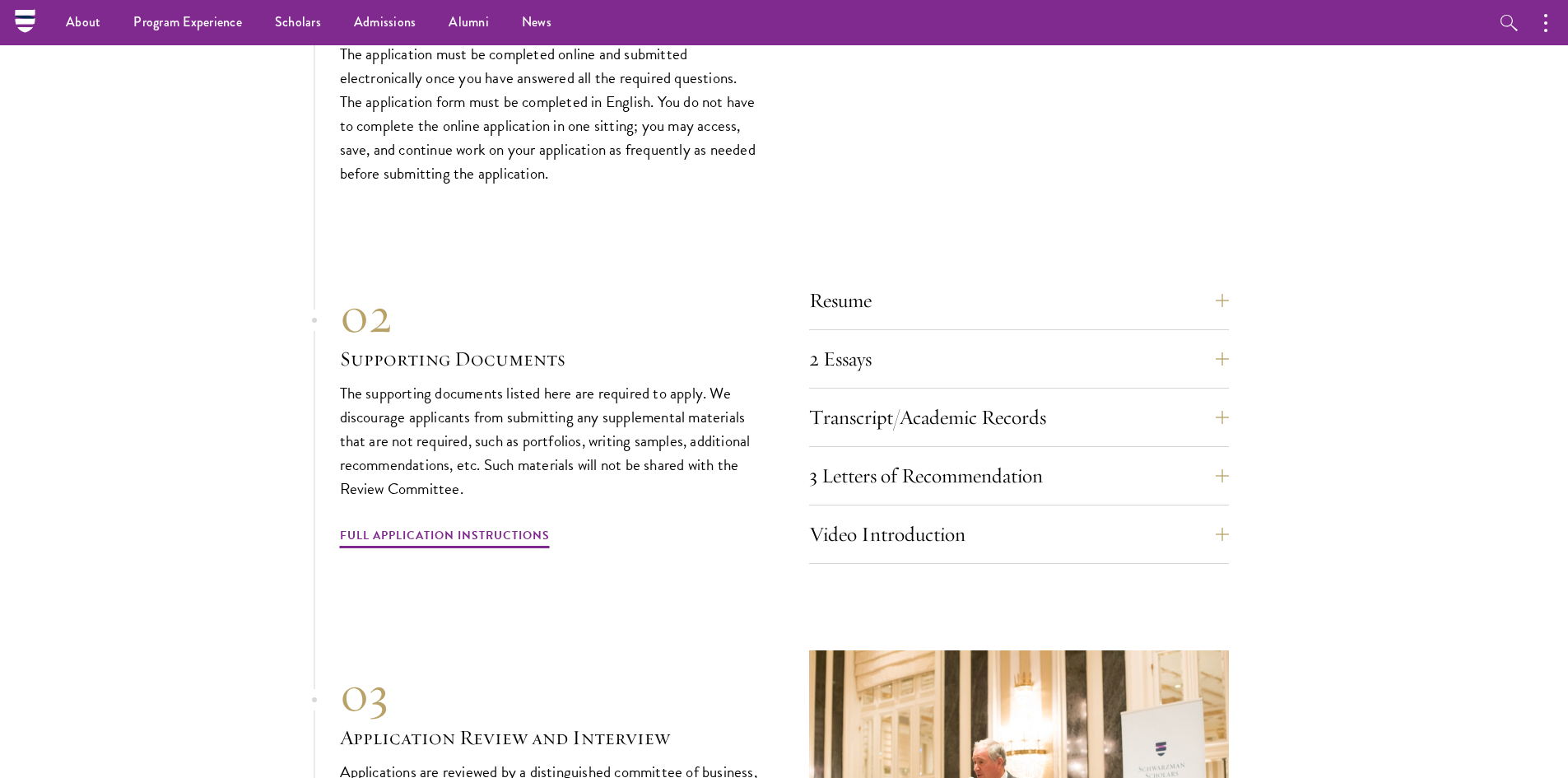
scroll to position [4834, 0]
